Goal: Task Accomplishment & Management: Use online tool/utility

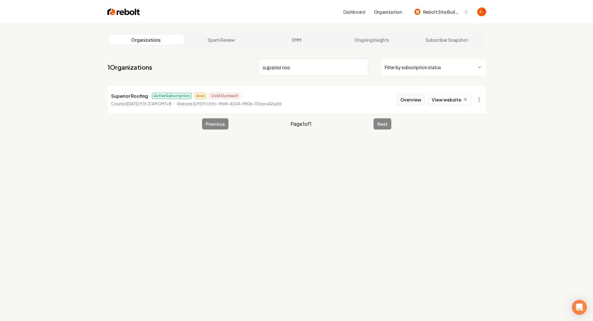
type input "superior roo"
click at [408, 101] on button "Overview" at bounding box center [411, 99] width 28 height 11
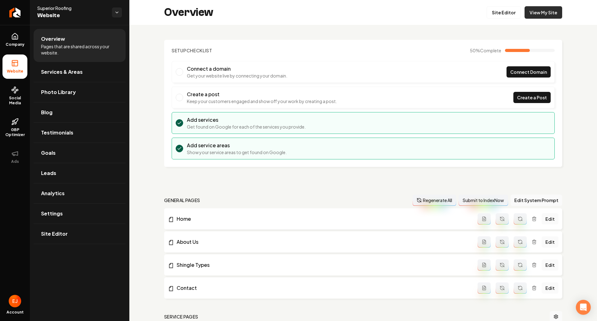
click at [542, 10] on link "View My Site" at bounding box center [544, 12] width 38 height 12
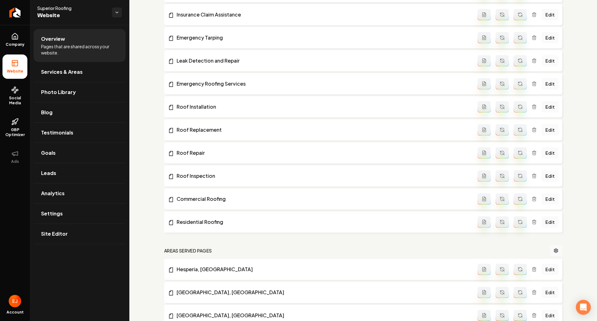
scroll to position [529, 0]
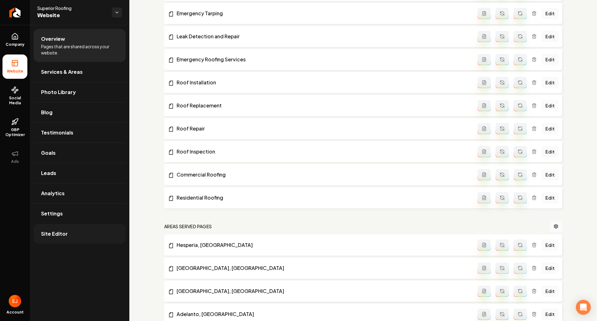
click at [57, 233] on span "Site Editor" at bounding box center [54, 233] width 27 height 7
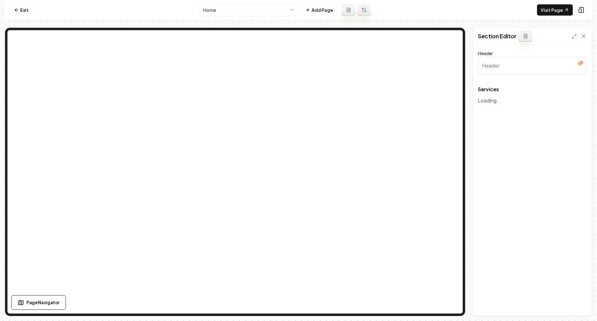
type input "Our Services"
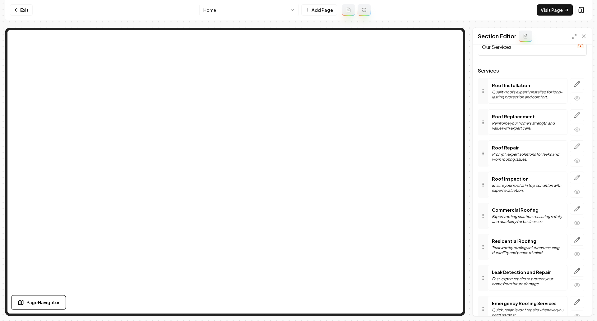
scroll to position [62, 0]
